Goal: Transaction & Acquisition: Purchase product/service

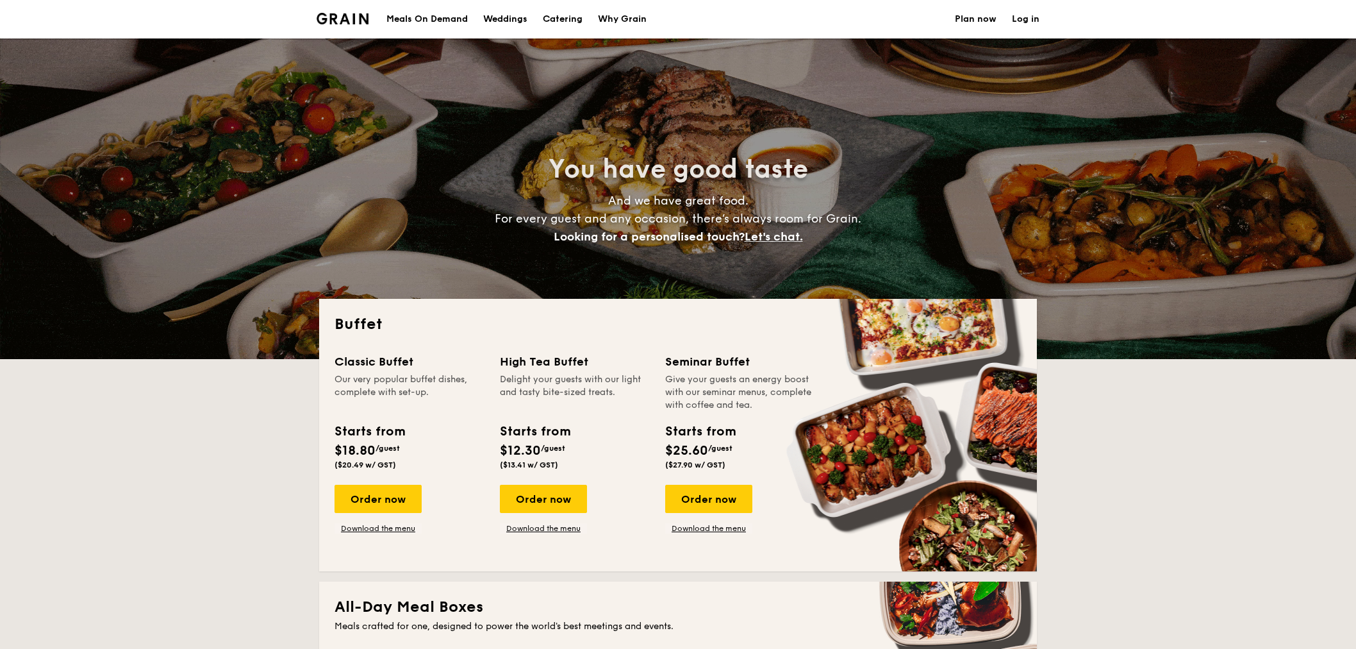
select select
click at [365, 527] on link "Download the menu" at bounding box center [378, 528] width 87 height 10
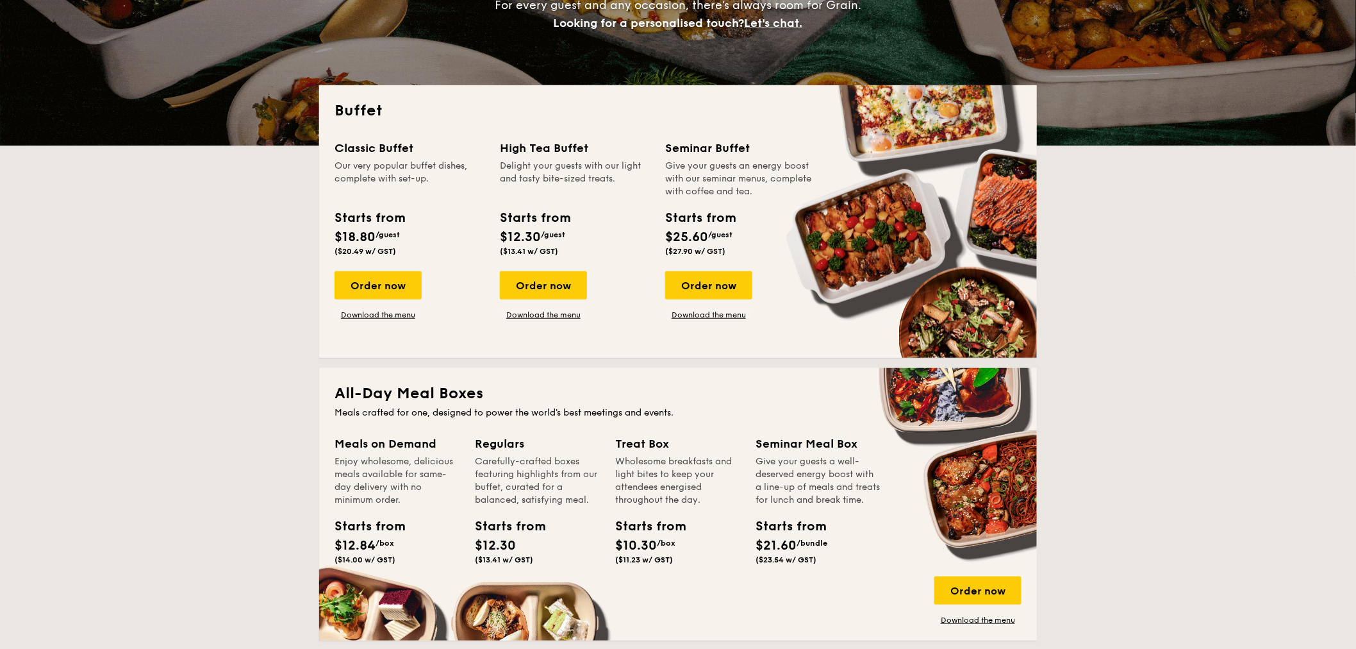
scroll to position [142, 0]
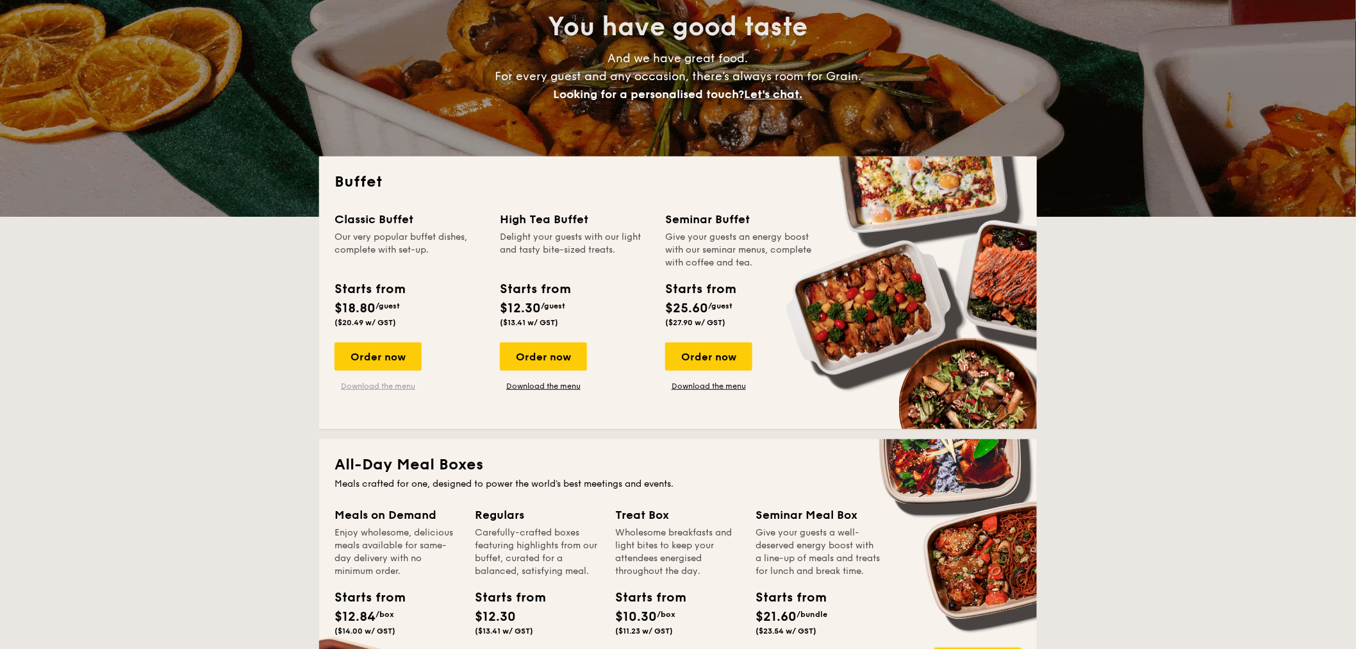
click at [365, 383] on link "Download the menu" at bounding box center [378, 386] width 87 height 10
click at [706, 387] on link "Download the menu" at bounding box center [708, 386] width 87 height 10
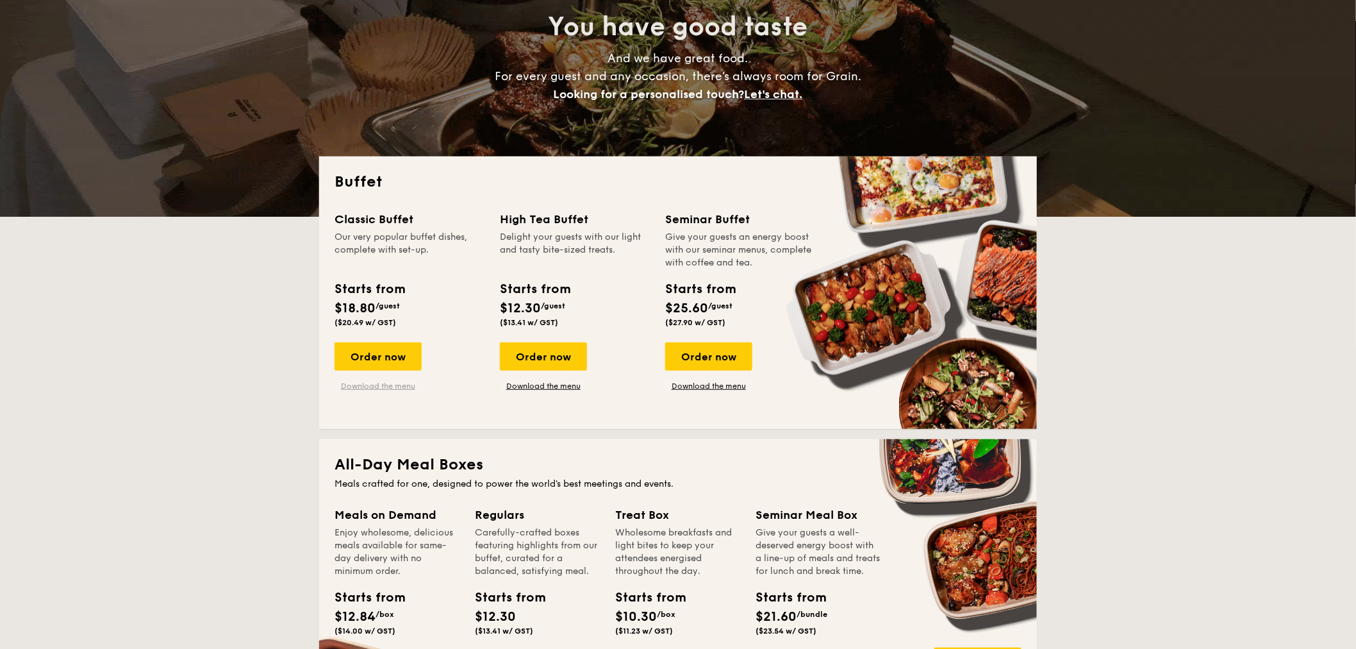
click at [369, 385] on link "Download the menu" at bounding box center [378, 386] width 87 height 10
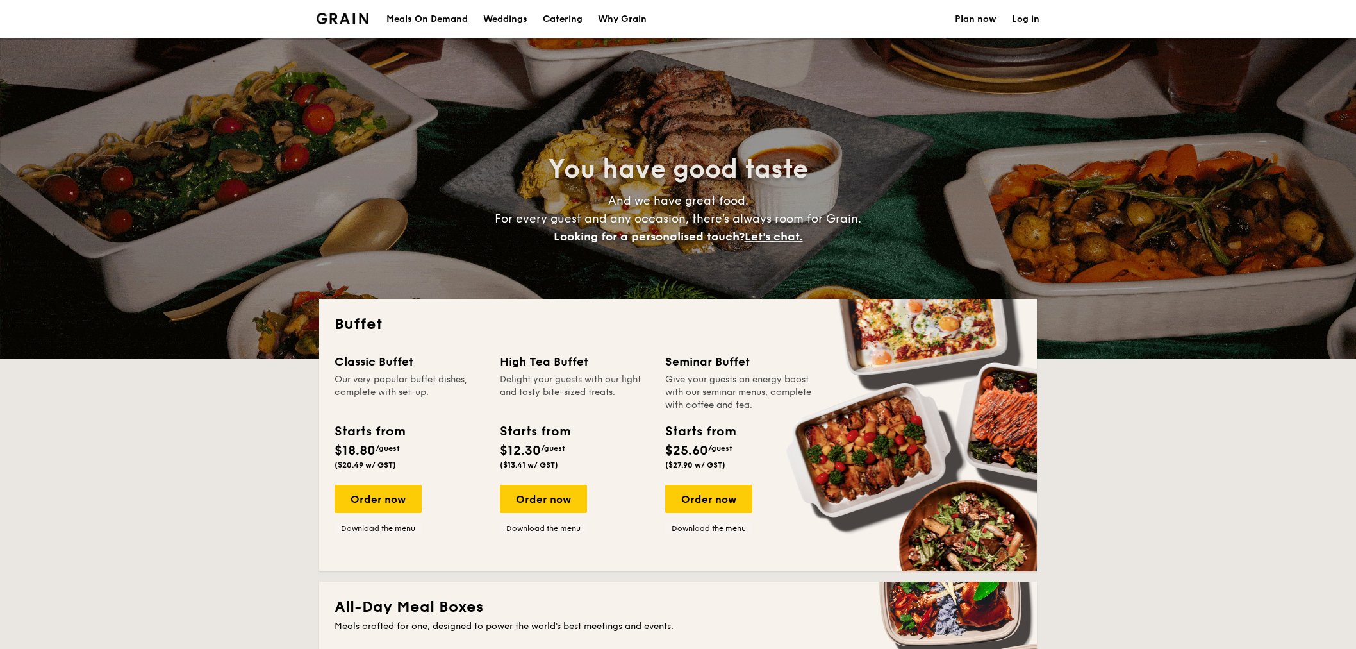
select select
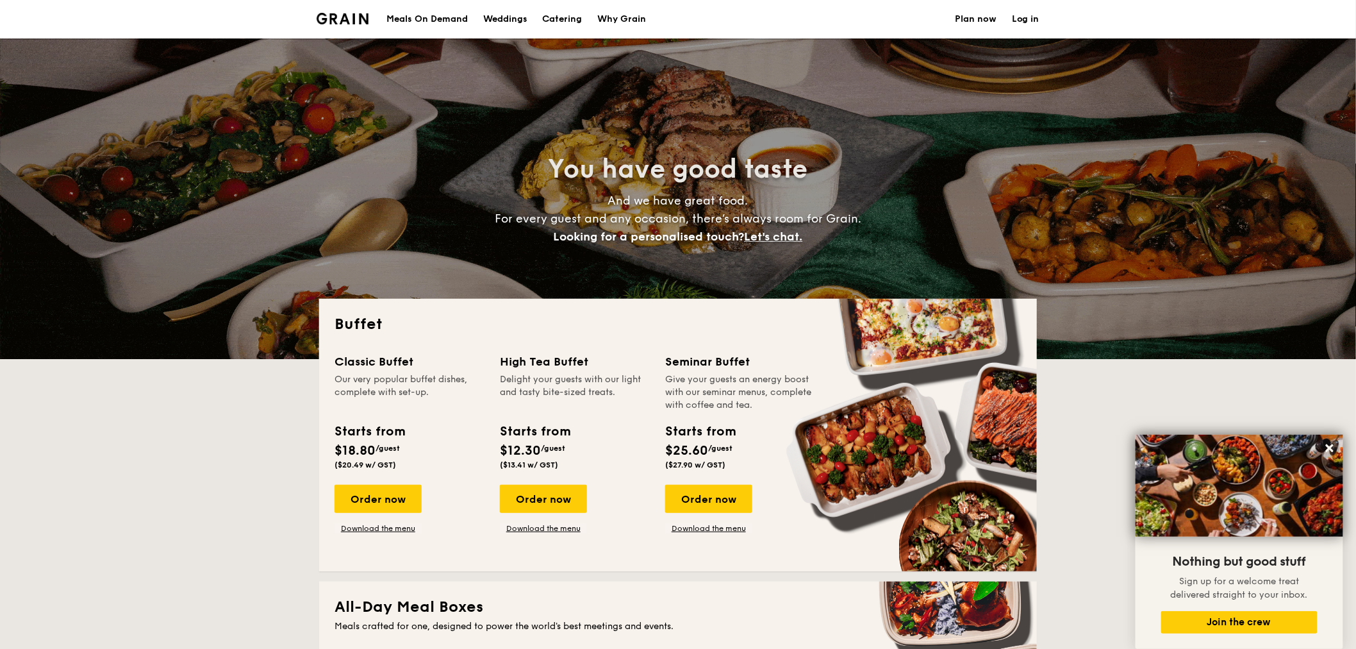
click at [542, 17] on link "Catering" at bounding box center [562, 19] width 55 height 38
click at [709, 527] on link "Download the menu" at bounding box center [708, 528] width 87 height 10
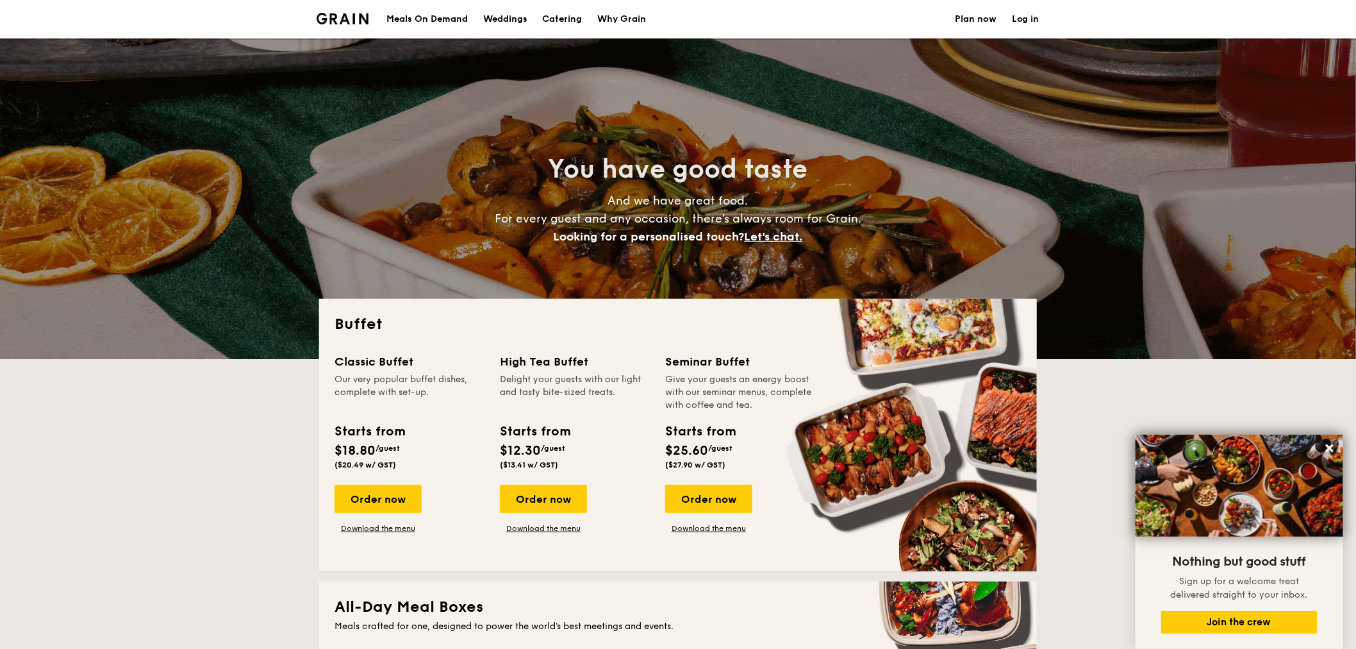
click at [559, 15] on h1 "Catering" at bounding box center [563, 19] width 40 height 38
click at [560, 19] on h1 "Catering" at bounding box center [563, 19] width 40 height 38
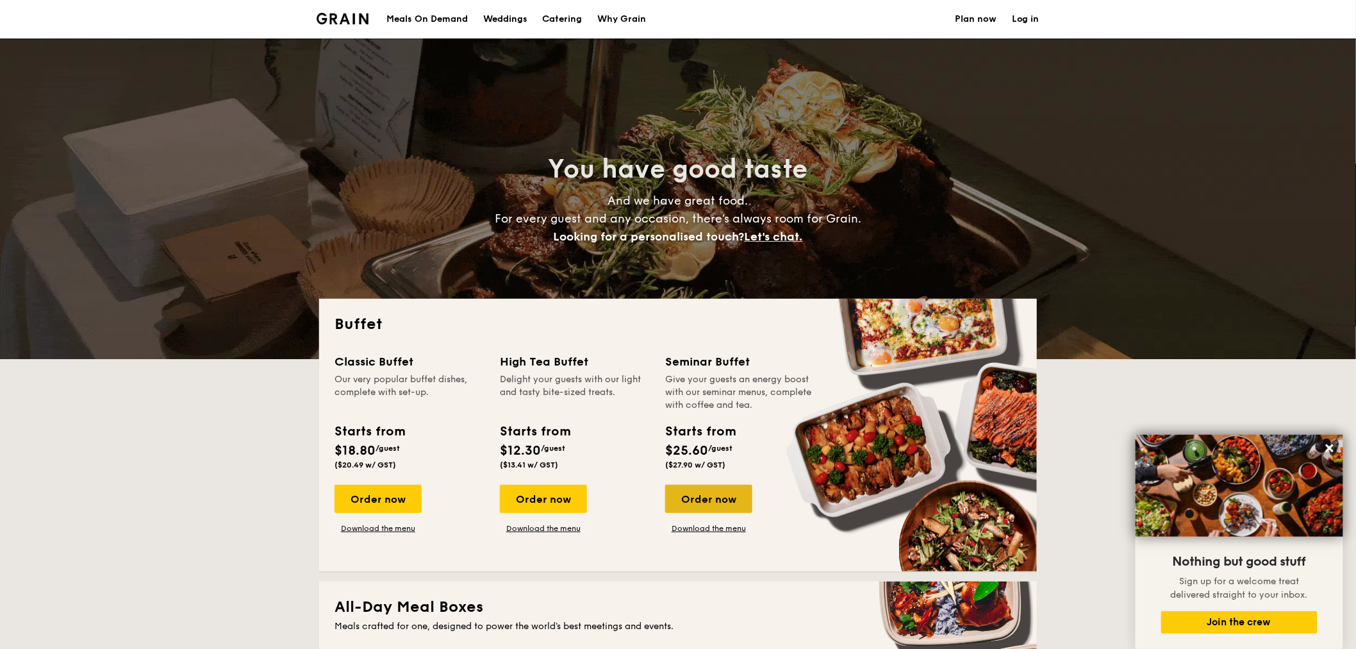
click at [702, 502] on div "Order now" at bounding box center [708, 499] width 87 height 28
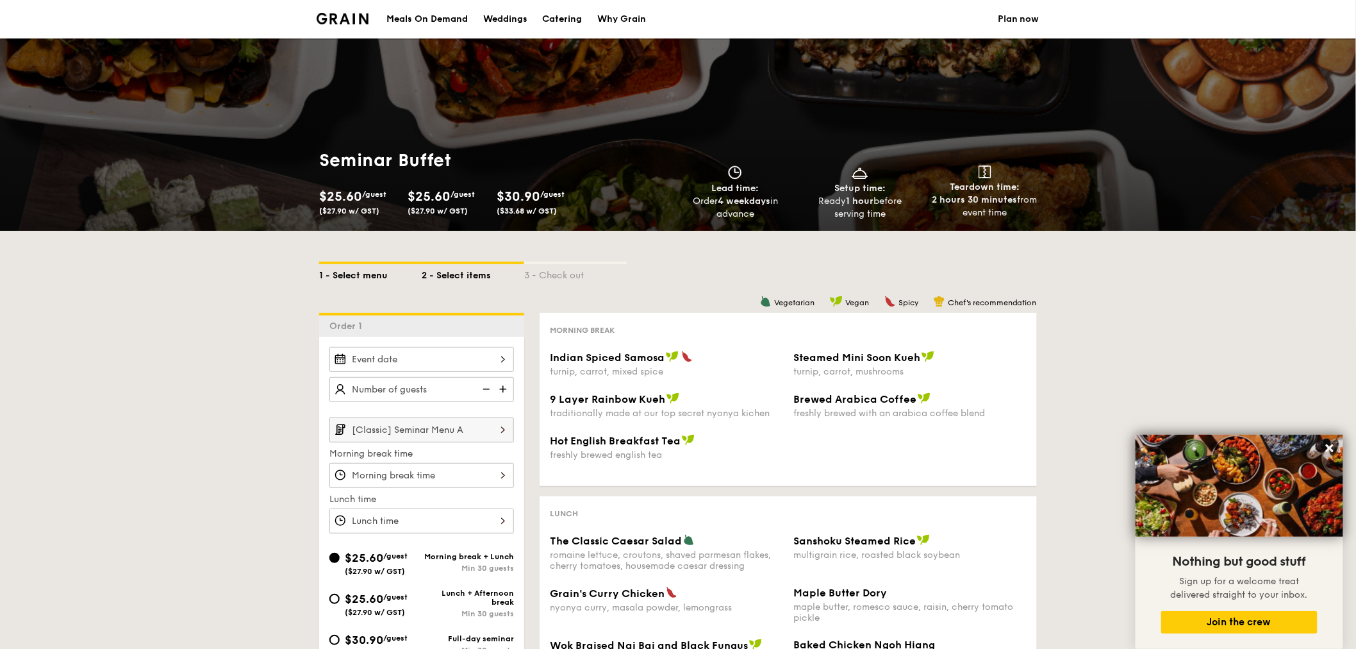
click at [357, 278] on div "1 - Select menu" at bounding box center [370, 273] width 103 height 18
select select
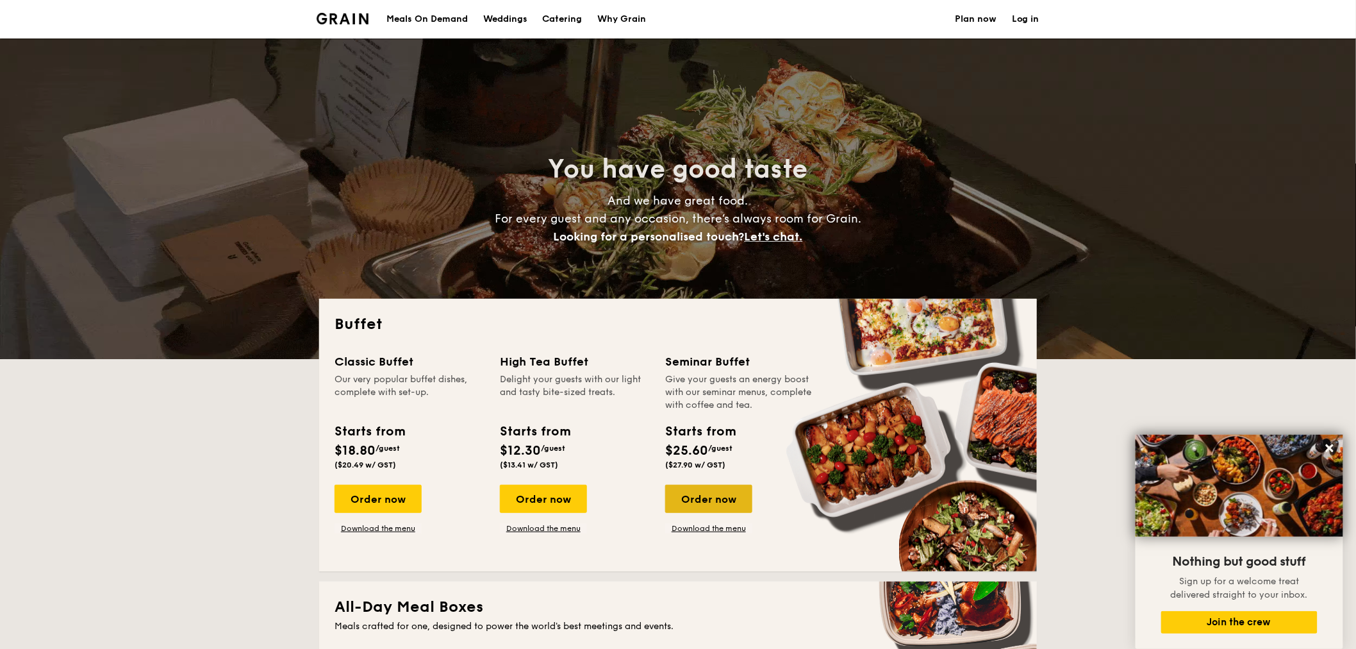
click at [693, 496] on div "Order now" at bounding box center [708, 499] width 87 height 28
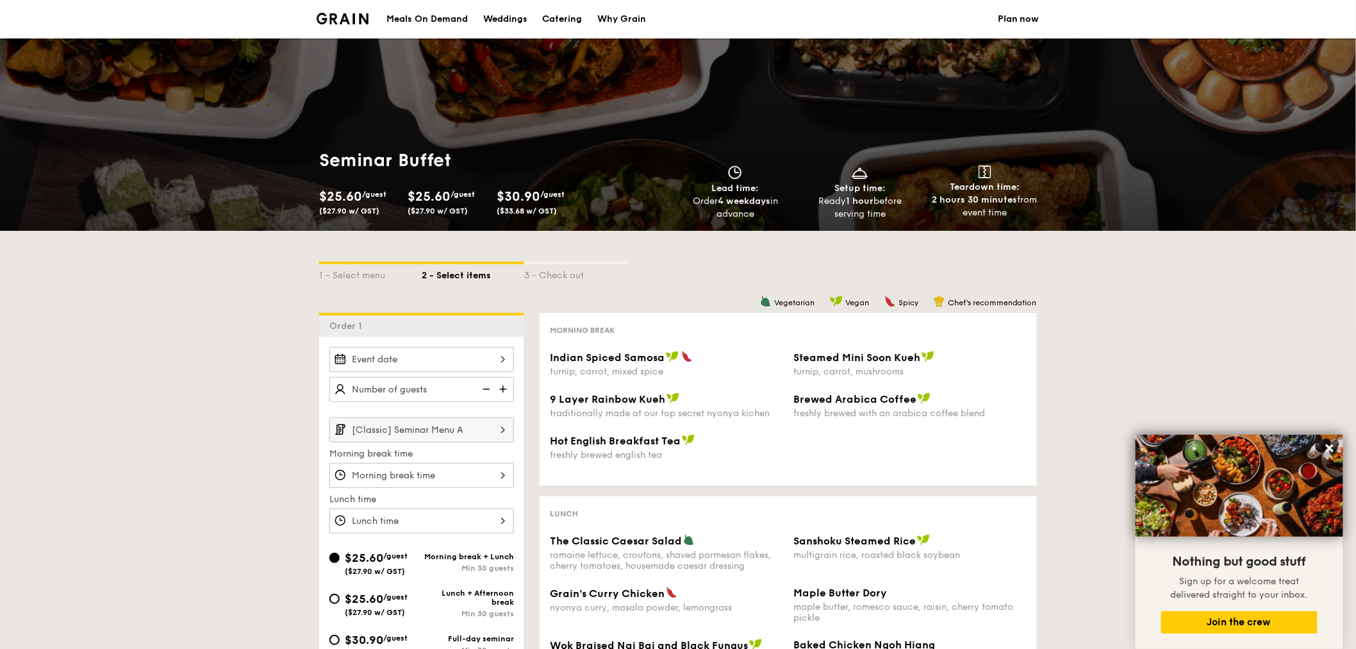
click at [640, 359] on span "Indian Spiced Samosa" at bounding box center [607, 357] width 115 height 12
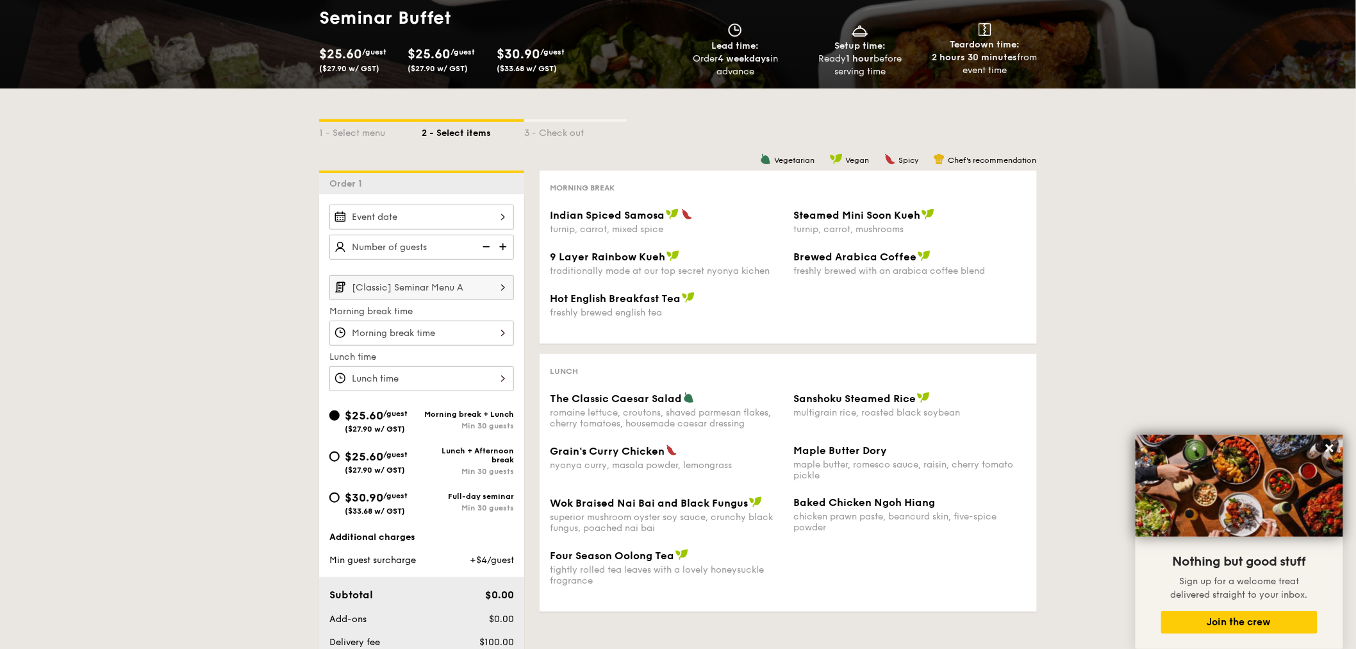
scroll to position [213, 0]
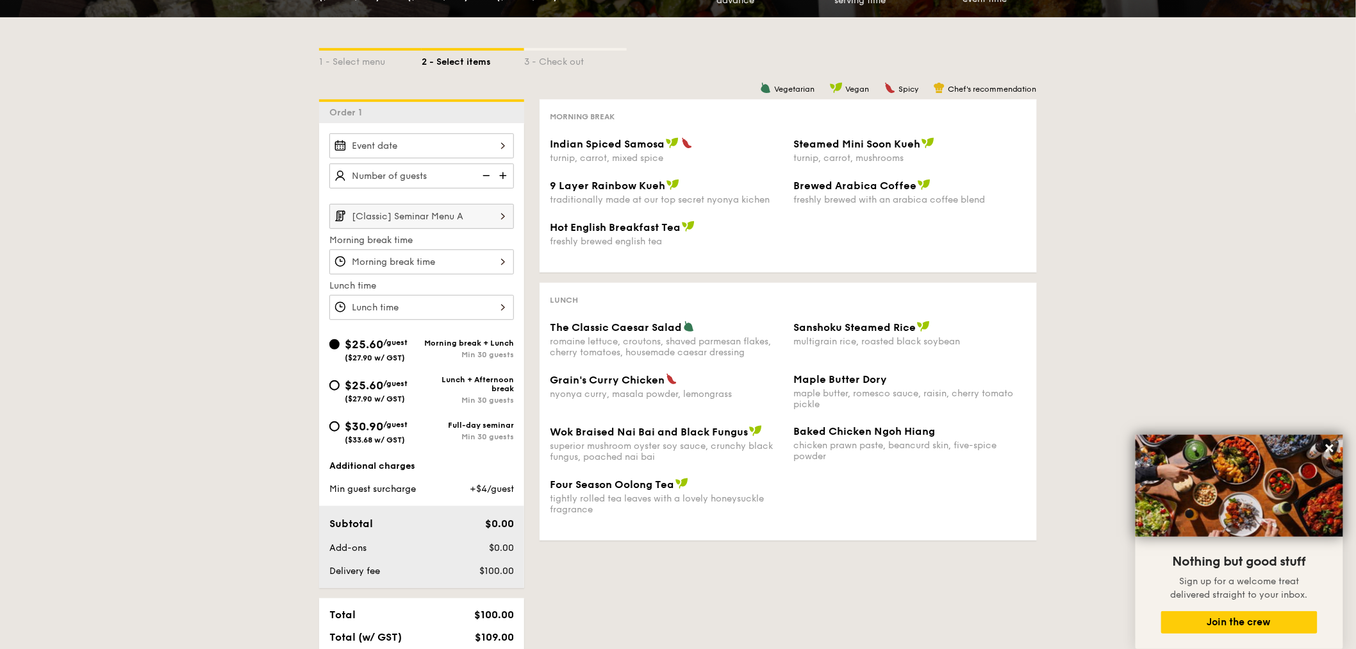
click at [460, 308] on div "12 1 2 3 4 5 6 7 8 9 10 11 00 15 30 45 am pm Cancel OK" at bounding box center [421, 307] width 185 height 25
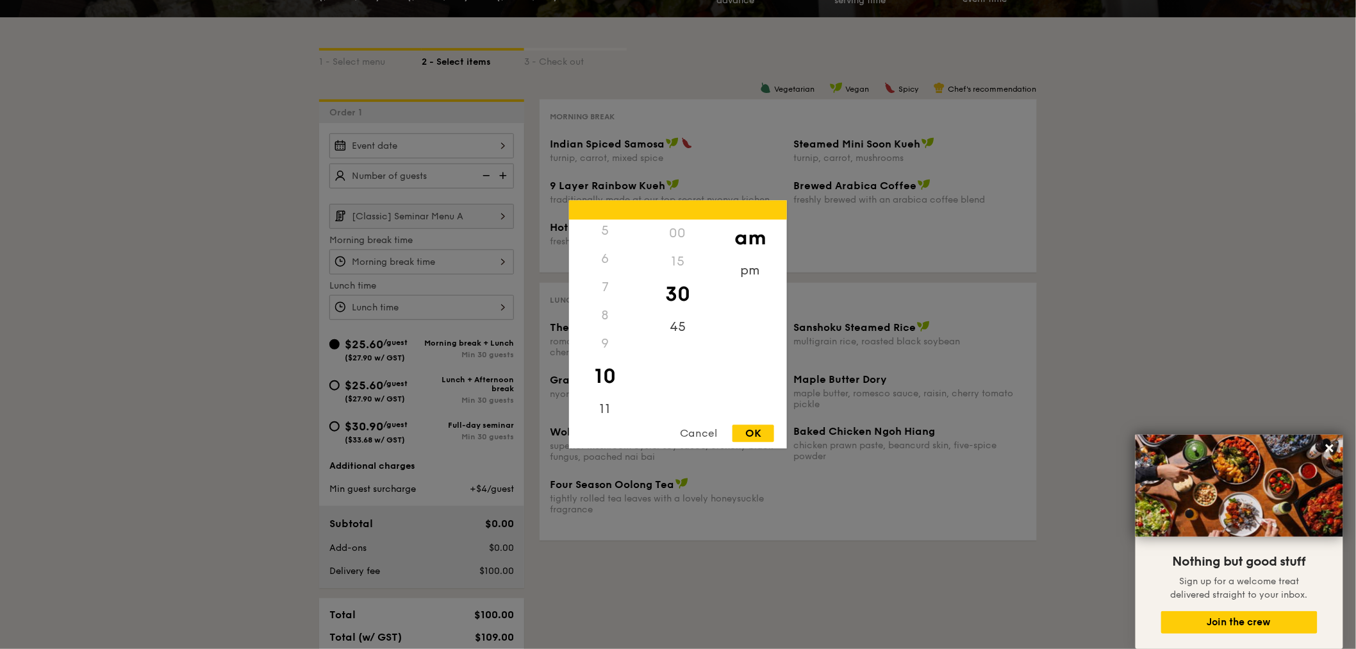
click at [758, 430] on div "OK" at bounding box center [754, 433] width 42 height 17
type input "10:30AM"
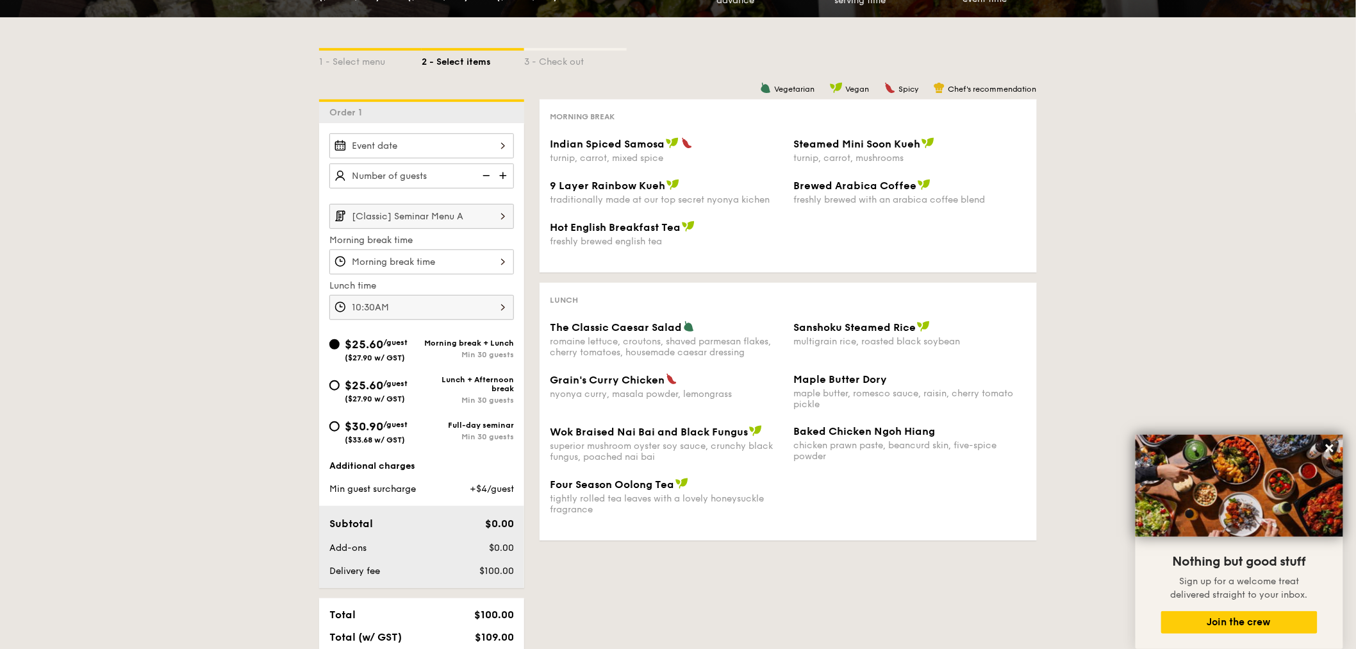
scroll to position [0, 0]
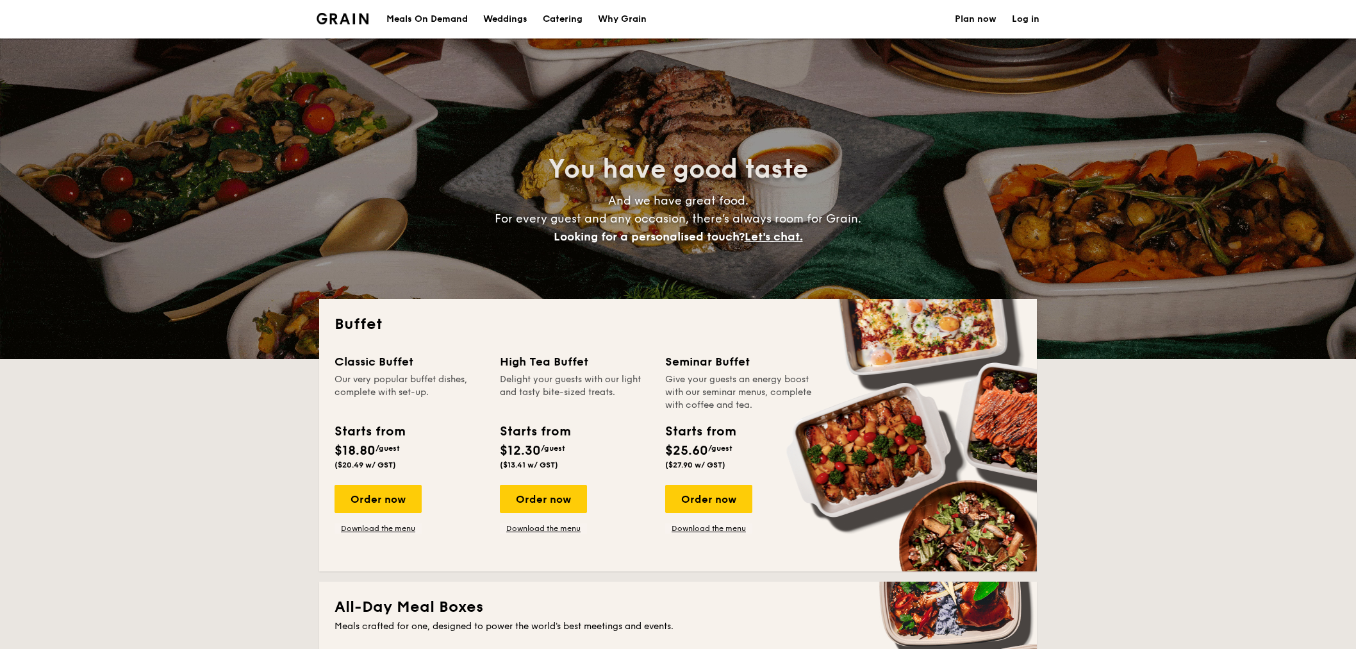
select select
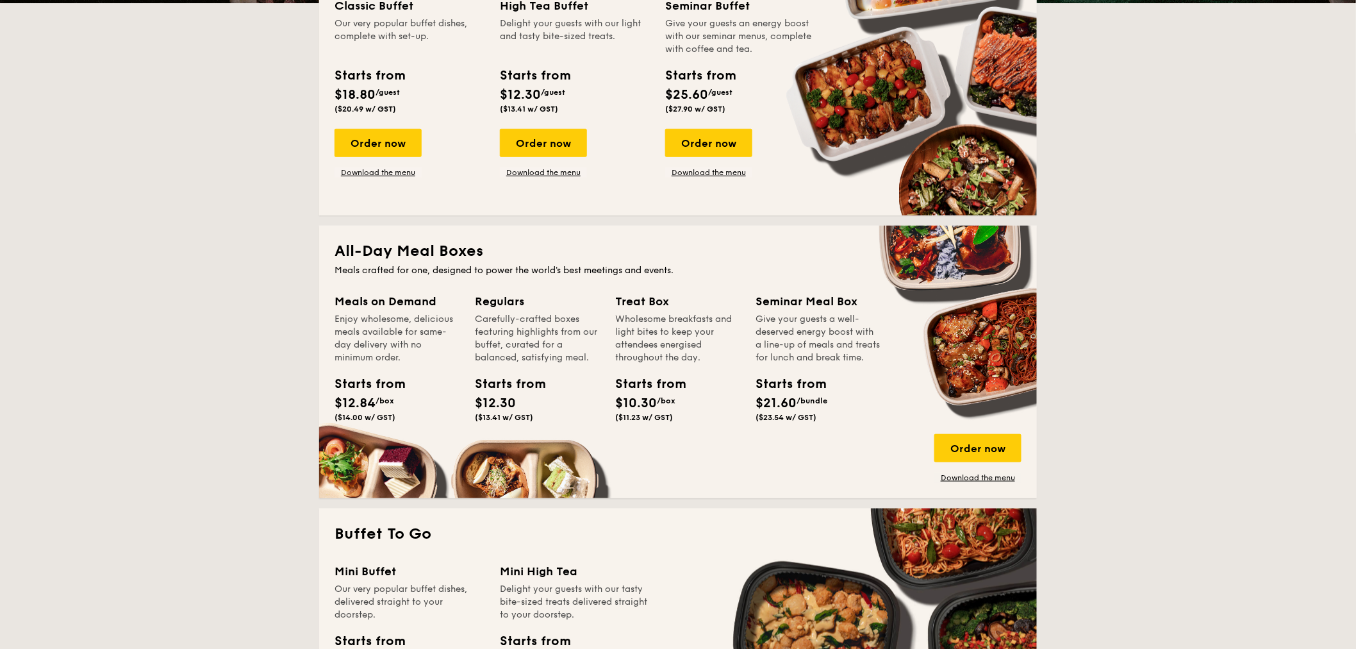
scroll to position [285, 0]
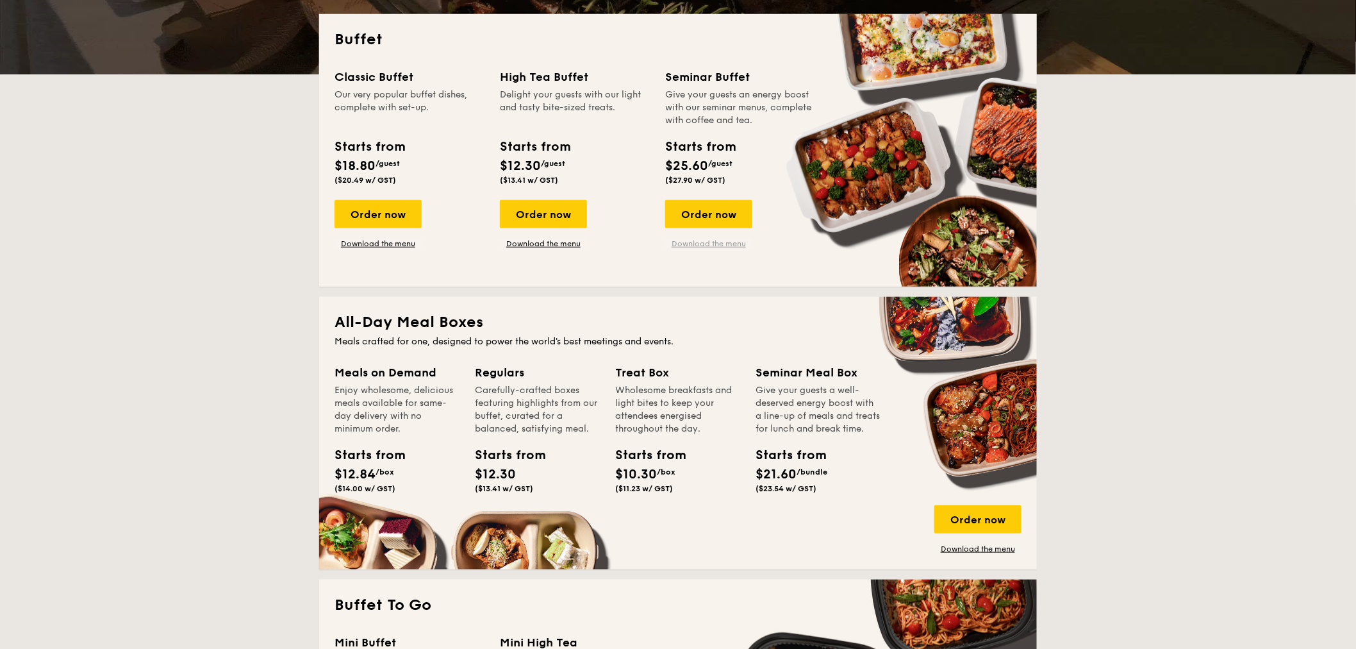
click at [714, 245] on link "Download the menu" at bounding box center [708, 243] width 87 height 10
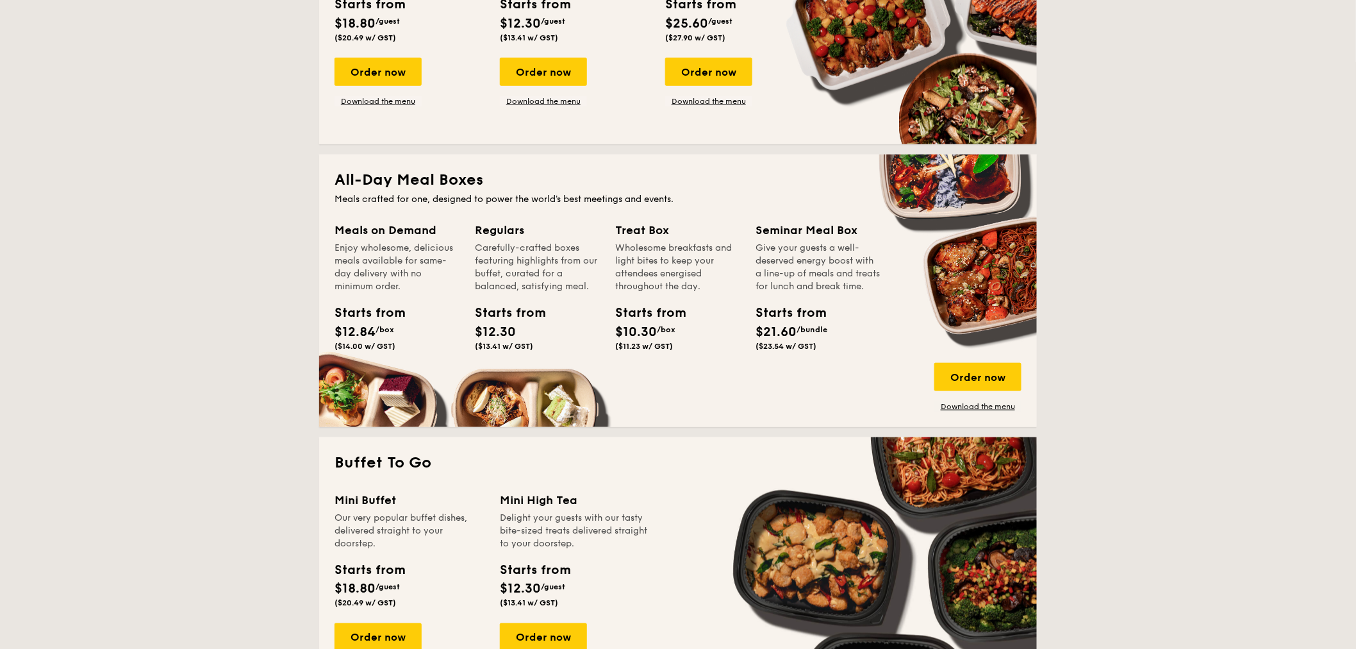
scroll to position [498, 0]
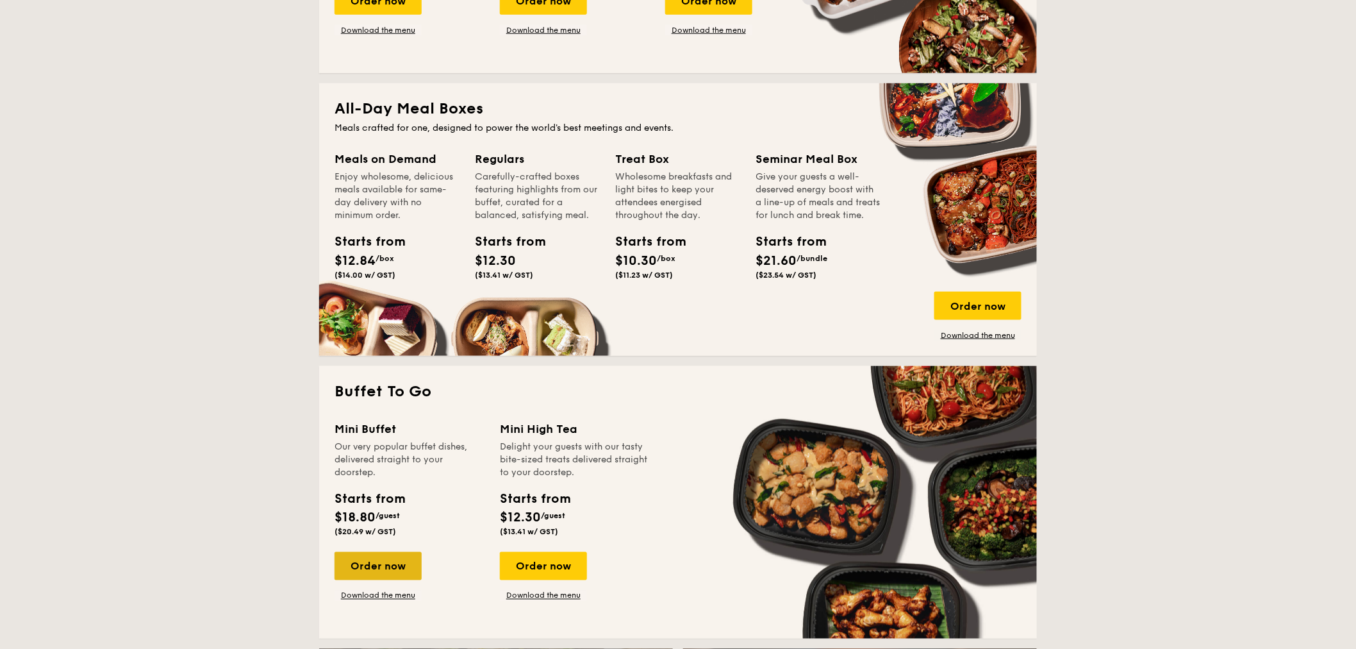
click at [369, 570] on div "Order now" at bounding box center [378, 566] width 87 height 28
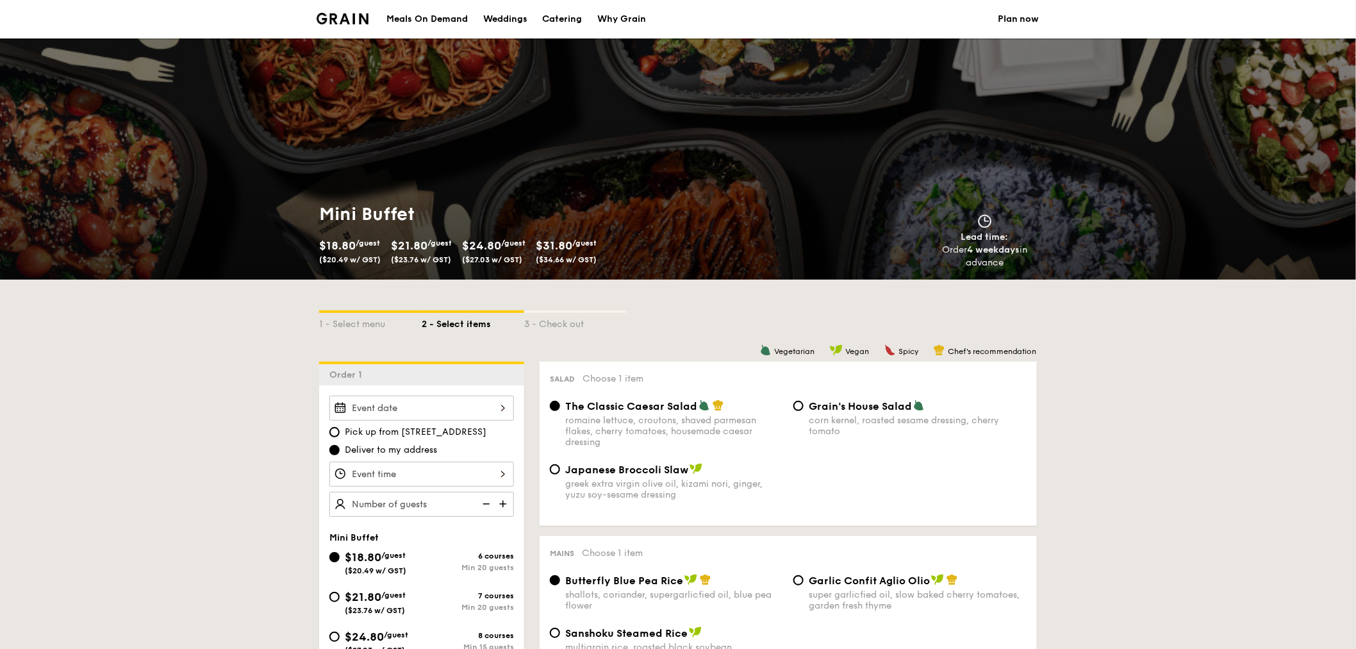
scroll to position [1616, 0]
select select
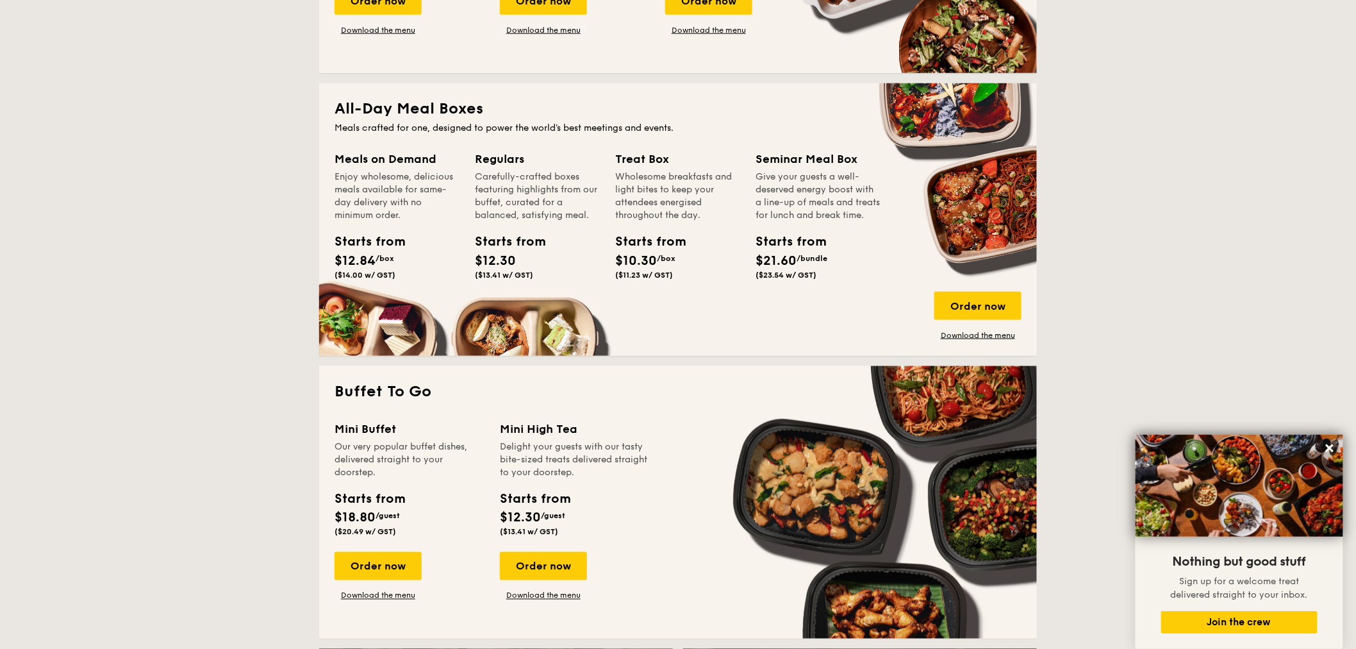
scroll to position [569, 0]
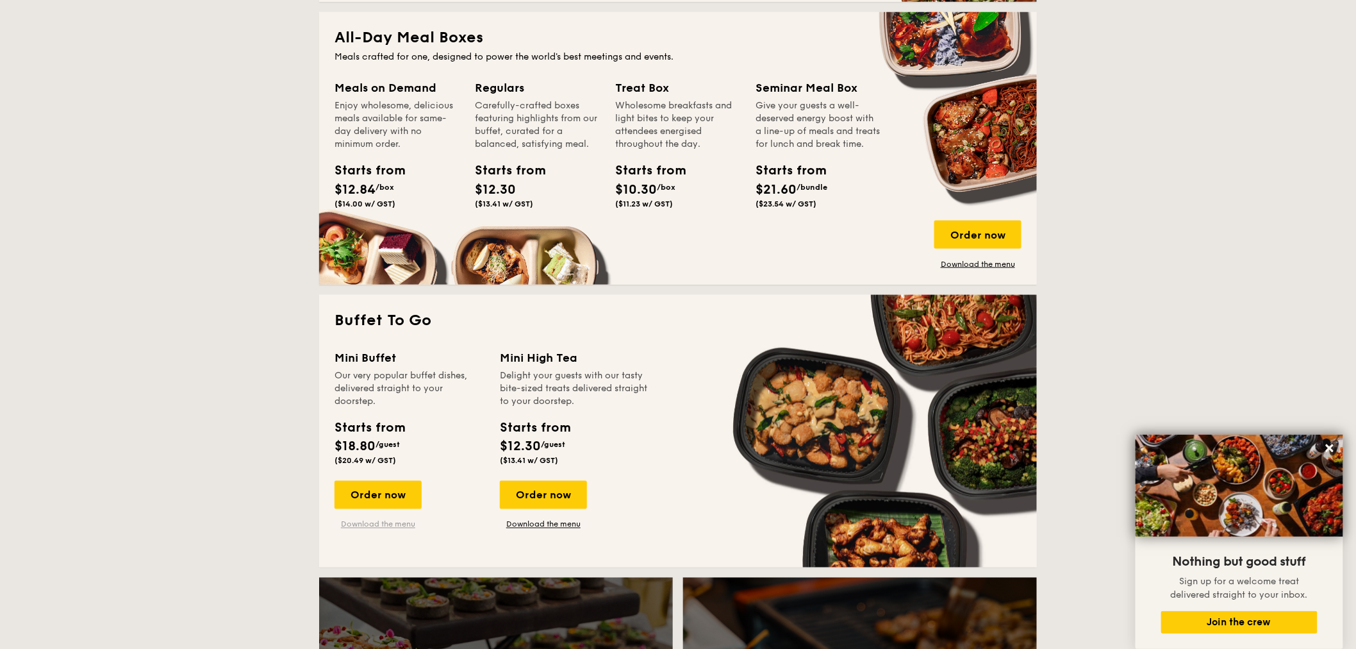
click at [376, 524] on link "Download the menu" at bounding box center [378, 524] width 87 height 10
click at [361, 522] on link "Download the menu" at bounding box center [378, 524] width 87 height 10
